Goal: Navigation & Orientation: Find specific page/section

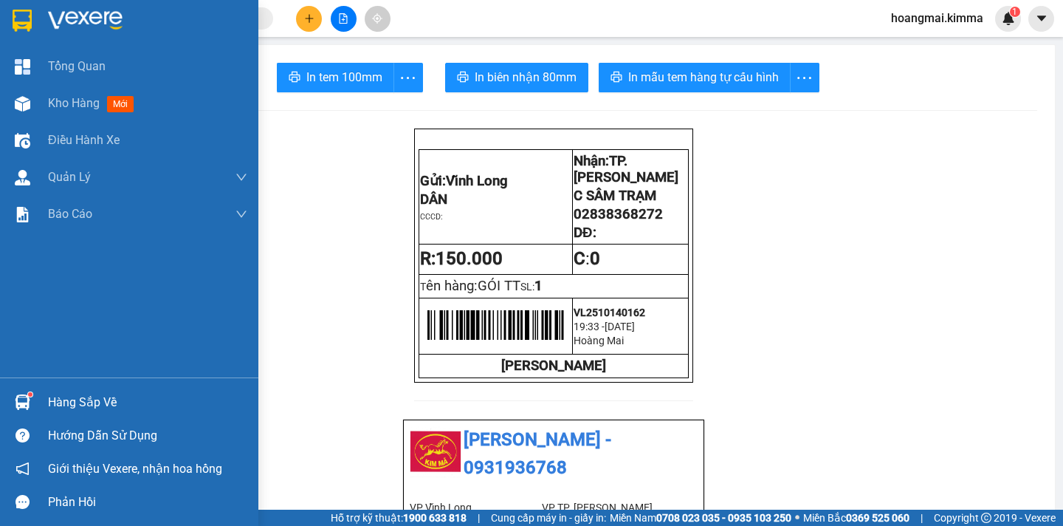
click at [94, 111] on div "Kho hàng mới" at bounding box center [94, 103] width 92 height 18
click at [75, 107] on span "Kho hàng" at bounding box center [74, 103] width 52 height 14
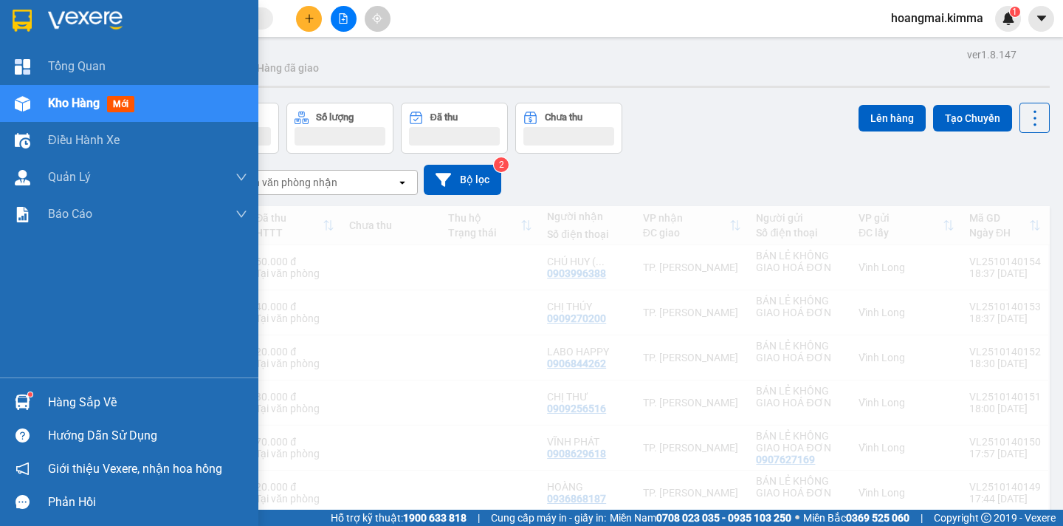
click at [75, 107] on span "Kho hàng" at bounding box center [74, 103] width 52 height 14
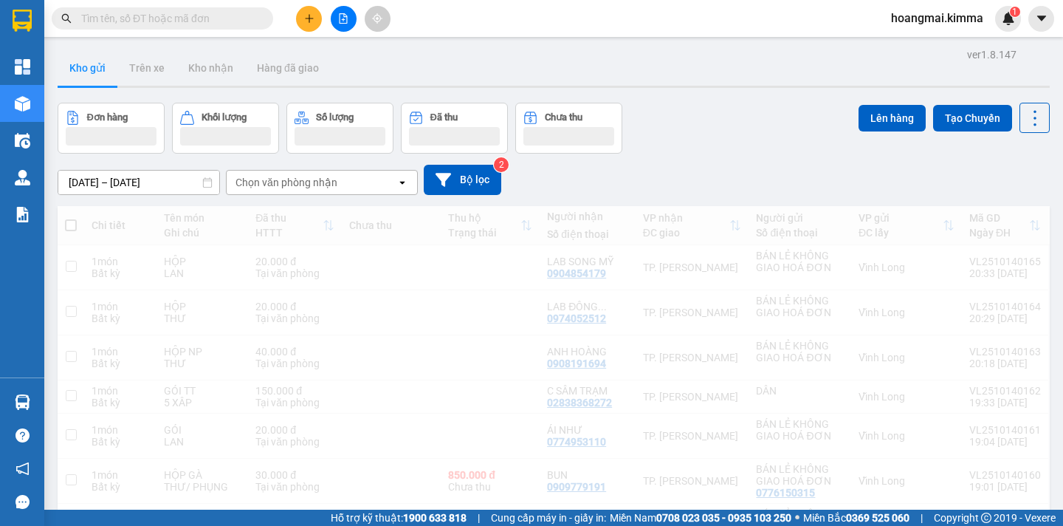
scroll to position [68, 0]
